Goal: Check status: Check status

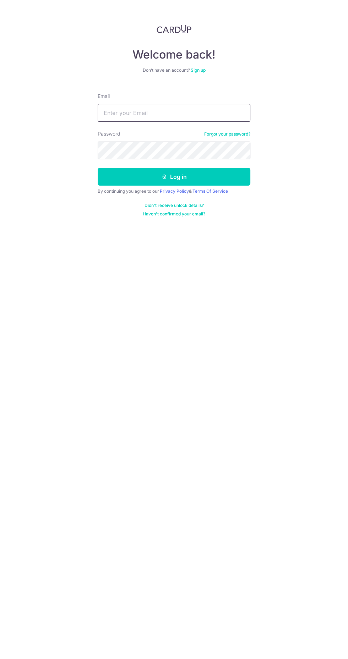
click at [186, 112] on input "Email" at bounding box center [174, 113] width 153 height 18
type input "[EMAIL_ADDRESS][DOMAIN_NAME]"
click at [237, 173] on button "Log in" at bounding box center [174, 177] width 153 height 18
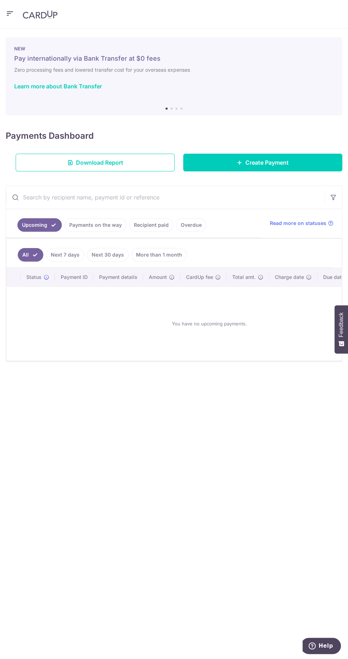
click at [10, 11] on icon "button" at bounding box center [10, 13] width 9 height 9
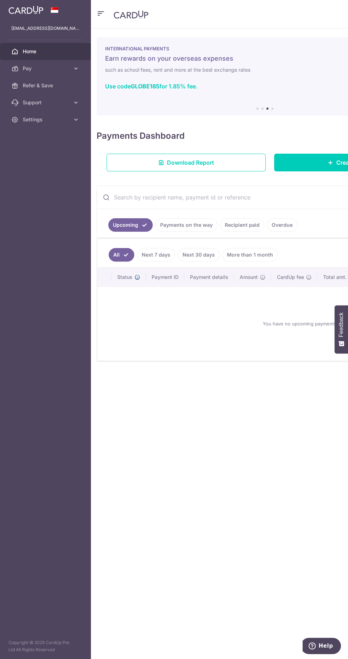
click at [135, 275] on icon at bounding box center [137, 277] width 6 height 6
click at [155, 253] on link "Next 7 days" at bounding box center [156, 254] width 38 height 13
click at [191, 224] on link "Payments on the way" at bounding box center [186, 224] width 62 height 13
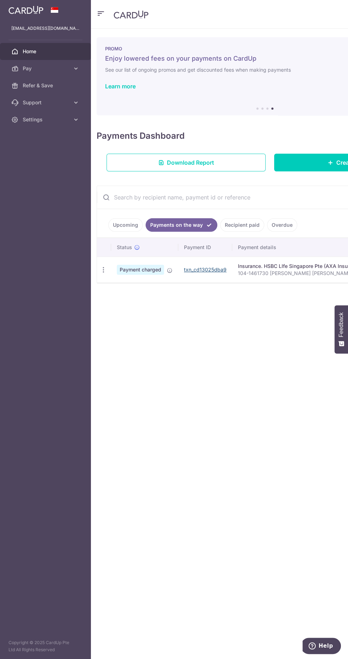
click at [208, 268] on link "txn_cd13025dba9" at bounding box center [205, 269] width 43 height 6
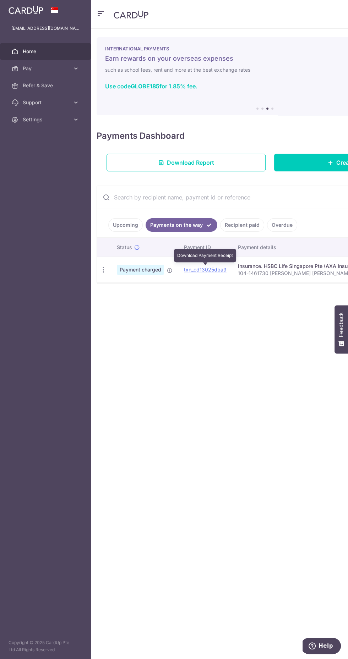
click at [241, 222] on link "Recipient paid" at bounding box center [242, 224] width 44 height 13
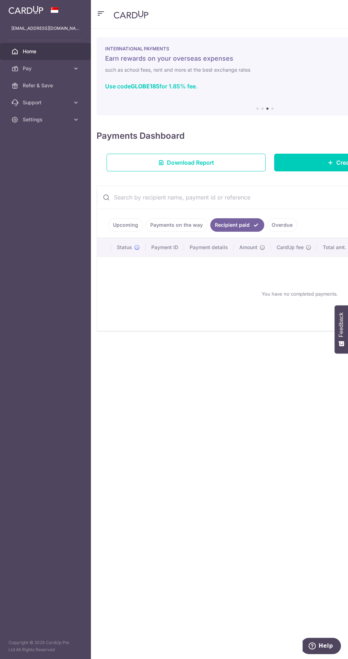
click at [187, 224] on link "Payments on the way" at bounding box center [176, 224] width 62 height 13
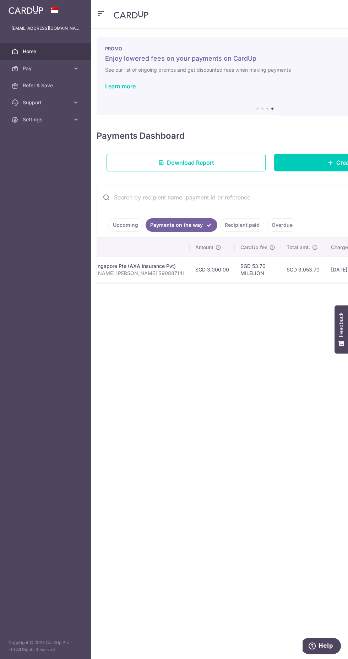
scroll to position [0, 218]
click at [68, 66] on span "Pay" at bounding box center [46, 68] width 47 height 7
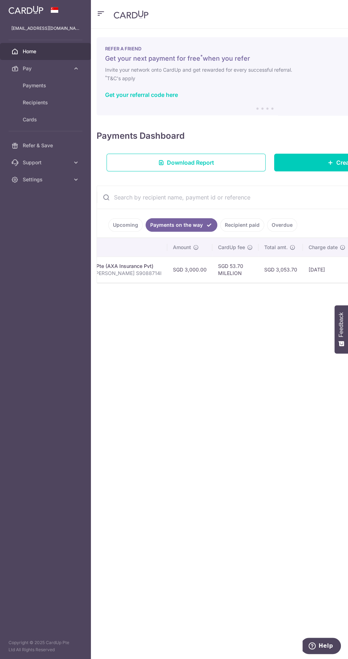
click at [60, 50] on span "Home" at bounding box center [46, 51] width 47 height 7
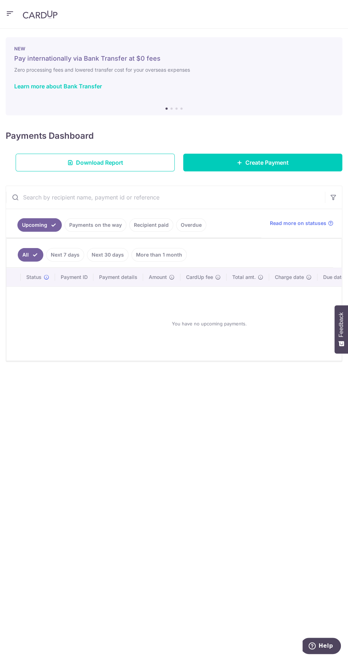
click at [11, 12] on icon "button" at bounding box center [10, 13] width 9 height 9
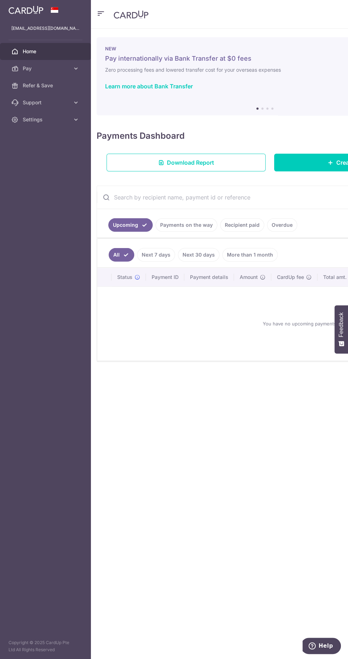
click at [61, 119] on span "Settings" at bounding box center [46, 119] width 47 height 7
click at [59, 155] on span "Logout" at bounding box center [46, 153] width 47 height 7
